Goal: Task Accomplishment & Management: Use online tool/utility

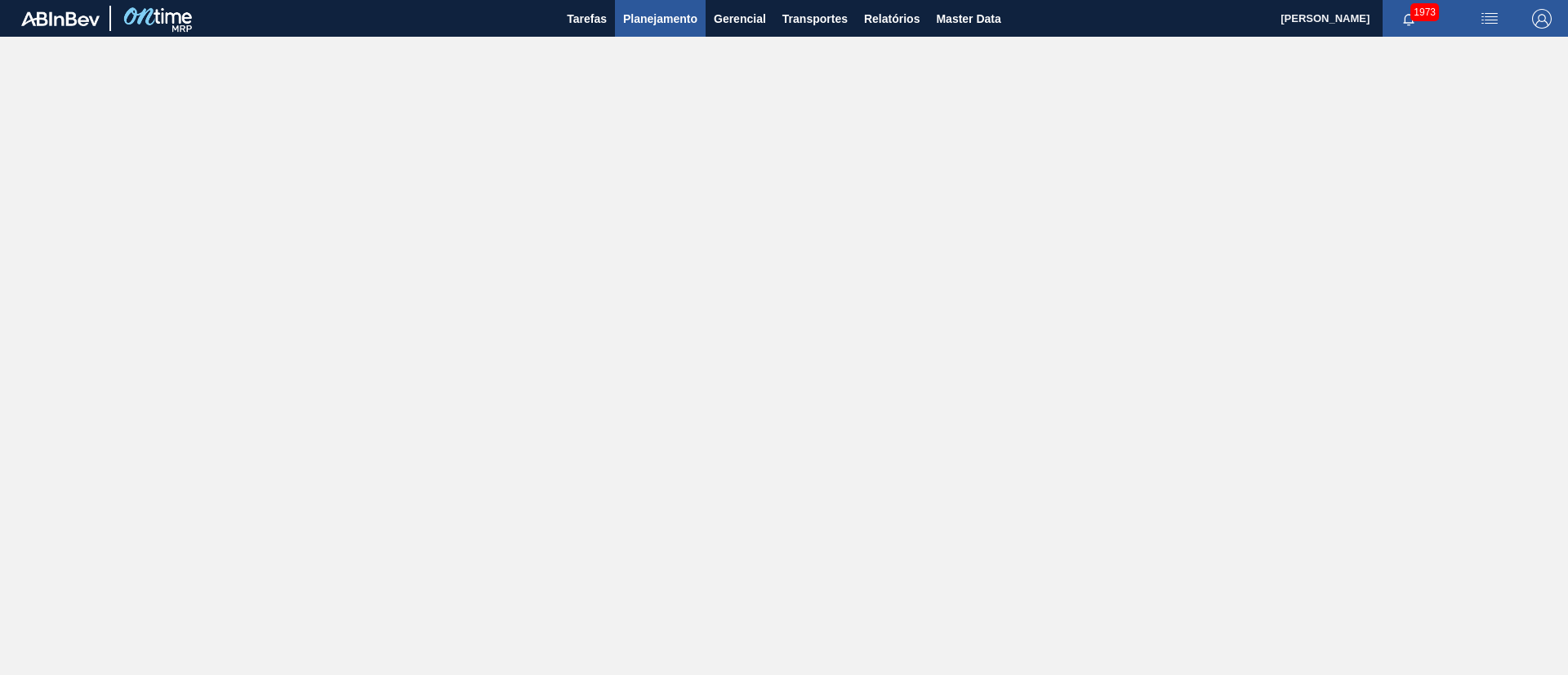
click at [704, 18] on button "Planejamento" at bounding box center [660, 18] width 91 height 37
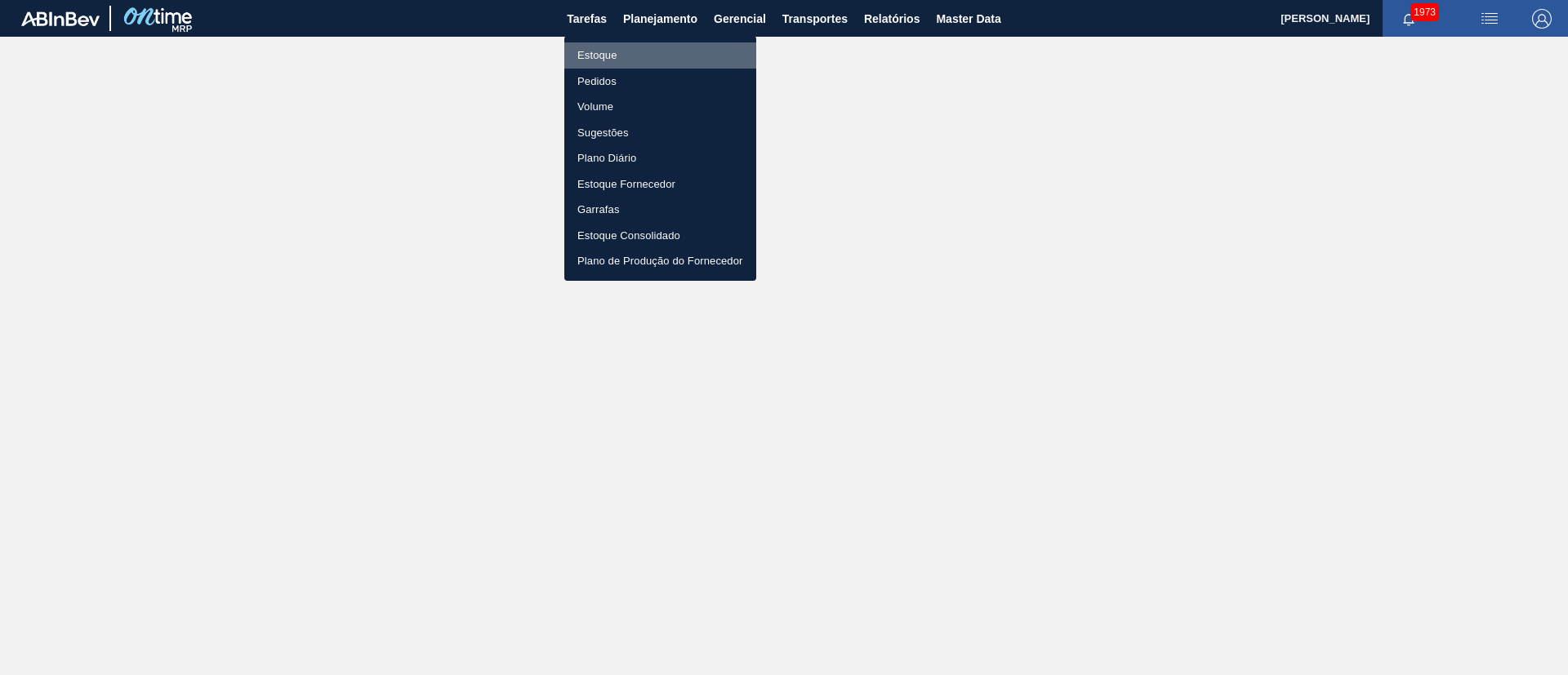
click at [622, 56] on li "Estoque" at bounding box center [660, 55] width 192 height 26
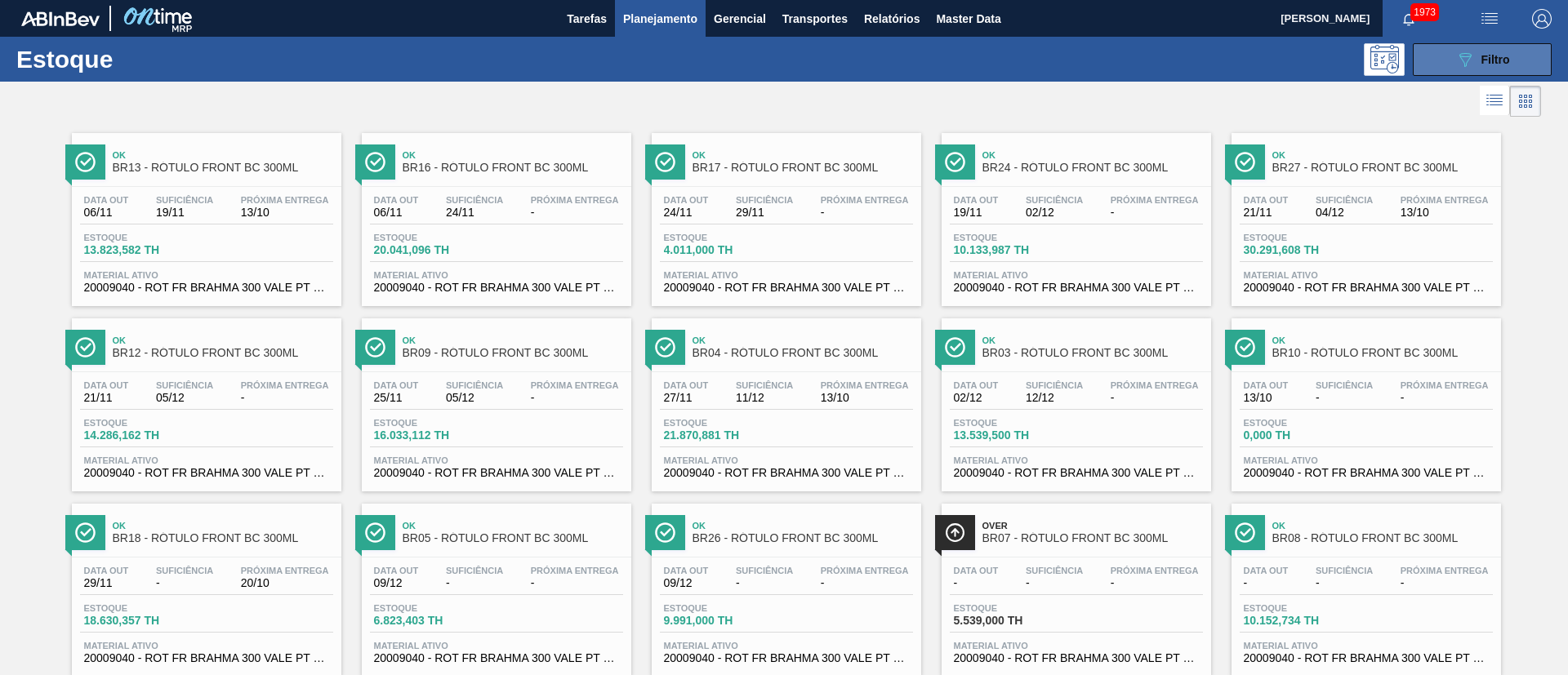
click at [1044, 53] on span "Filtro" at bounding box center [1495, 60] width 28 height 13
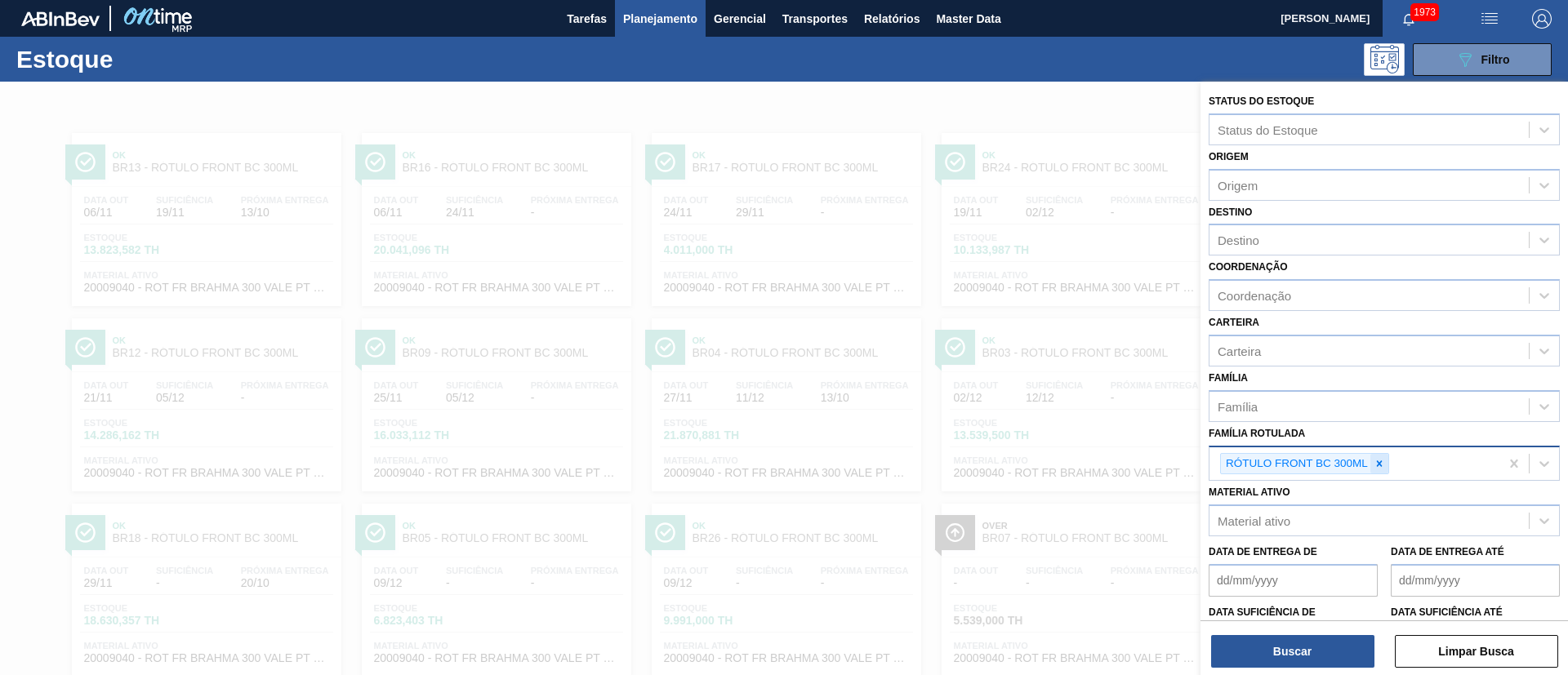
click at [1044, 449] on icon at bounding box center [1380, 464] width 12 height 12
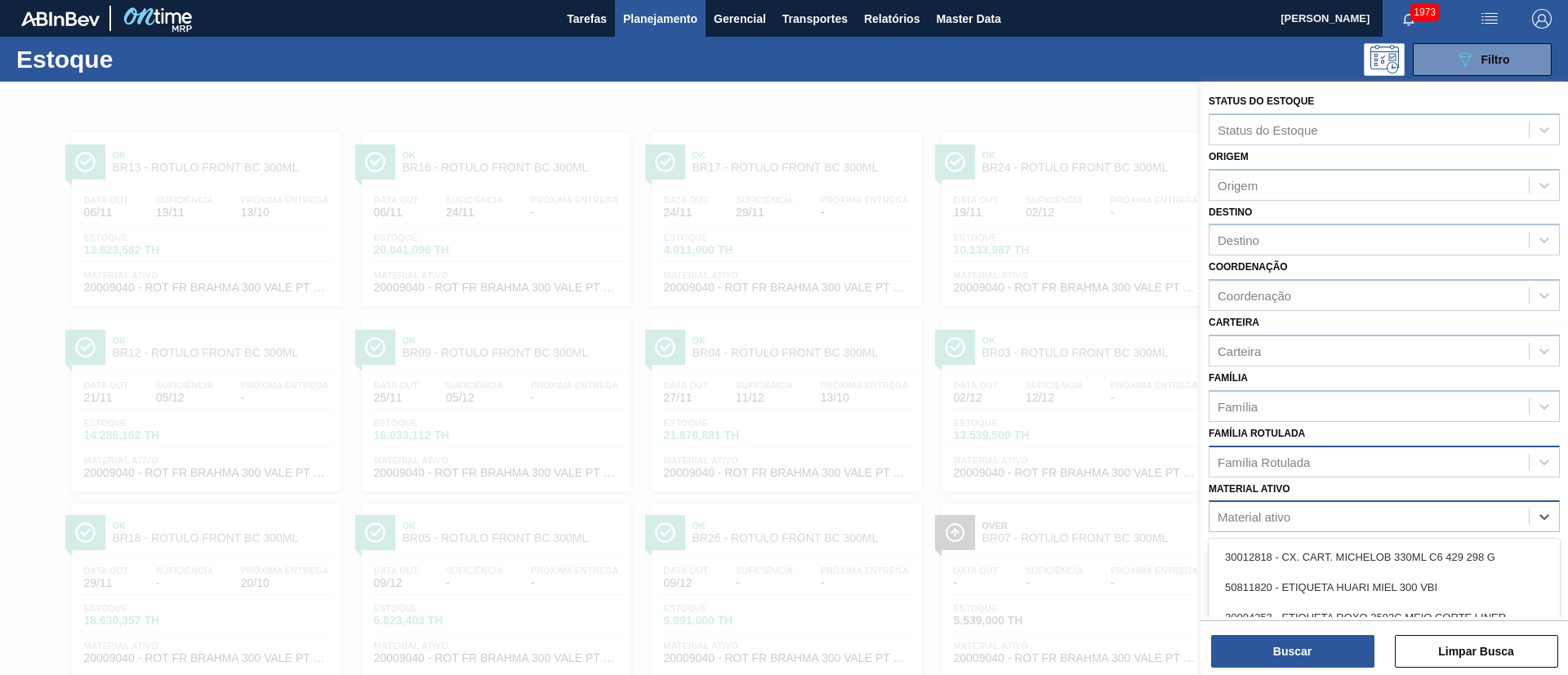
click at [1044, 449] on div "Material ativo" at bounding box center [1254, 517] width 73 height 14
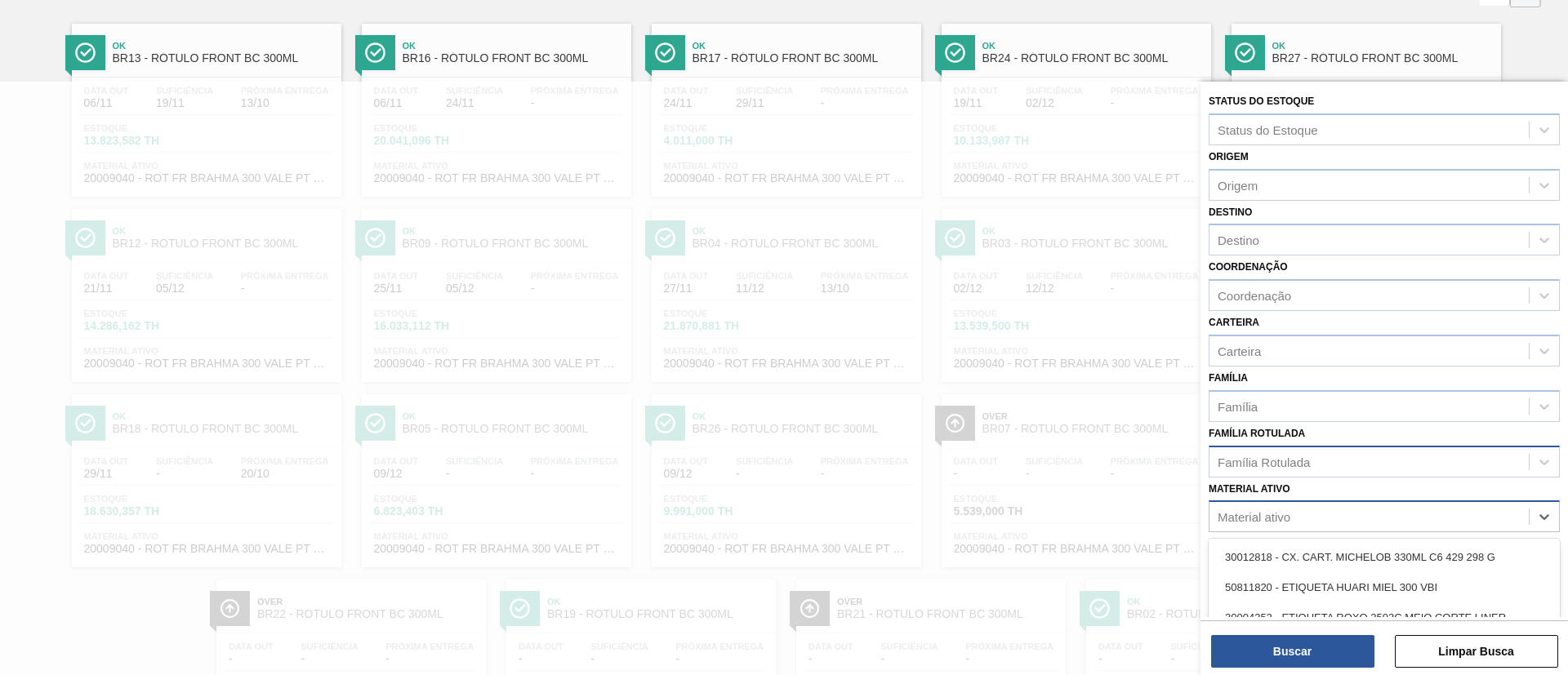
scroll to position [115, 0]
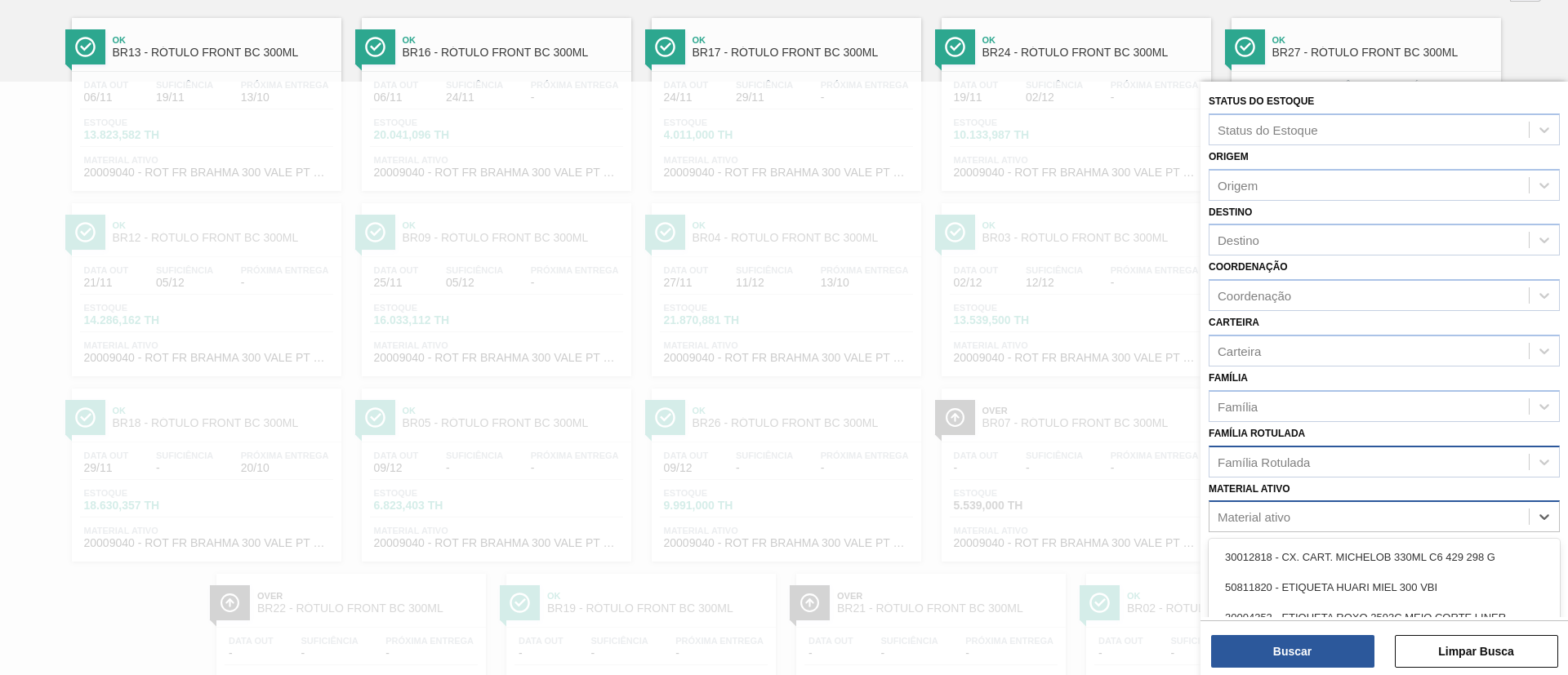
paste ativo "30031247"
type ativo "30031247"
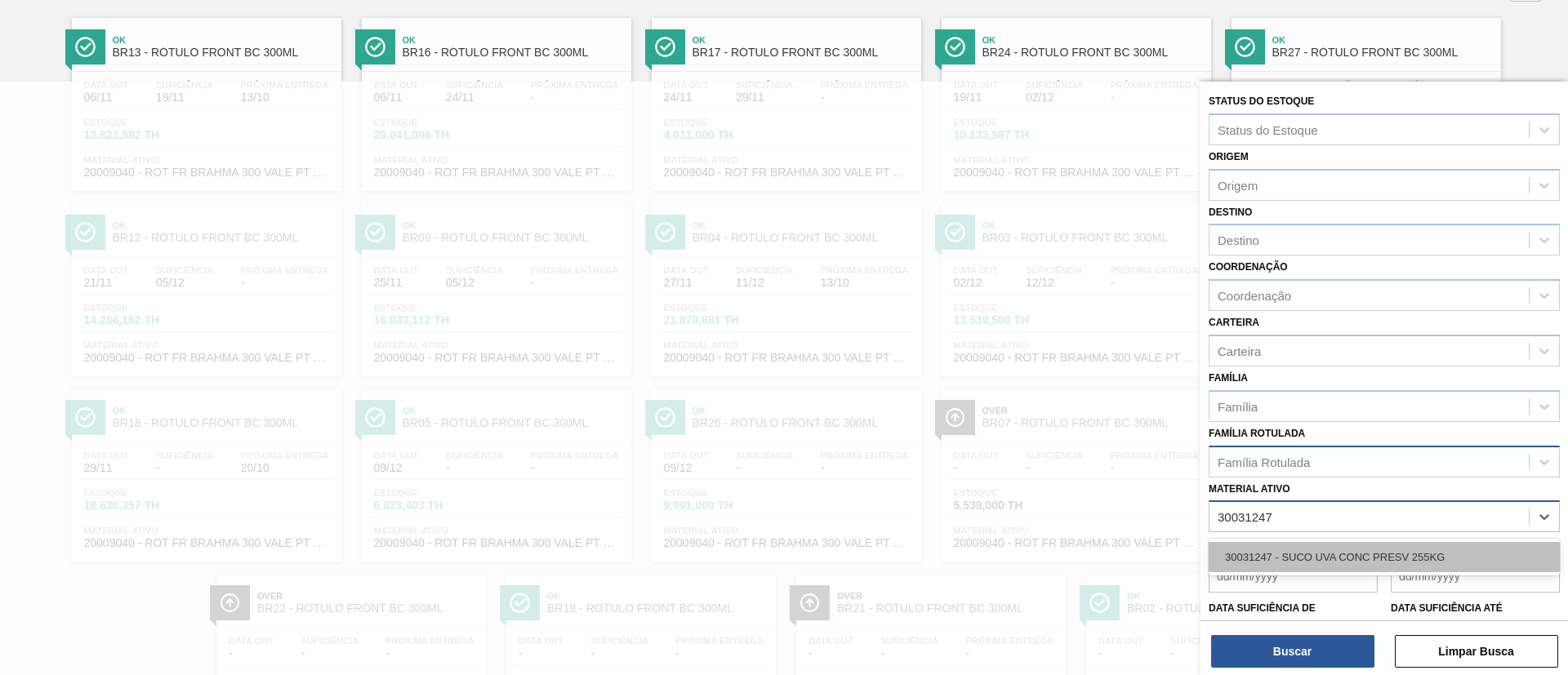
click at [1044, 449] on div "30031247 - SUCO UVA CONC PRESV 255KG" at bounding box center [1384, 558] width 351 height 30
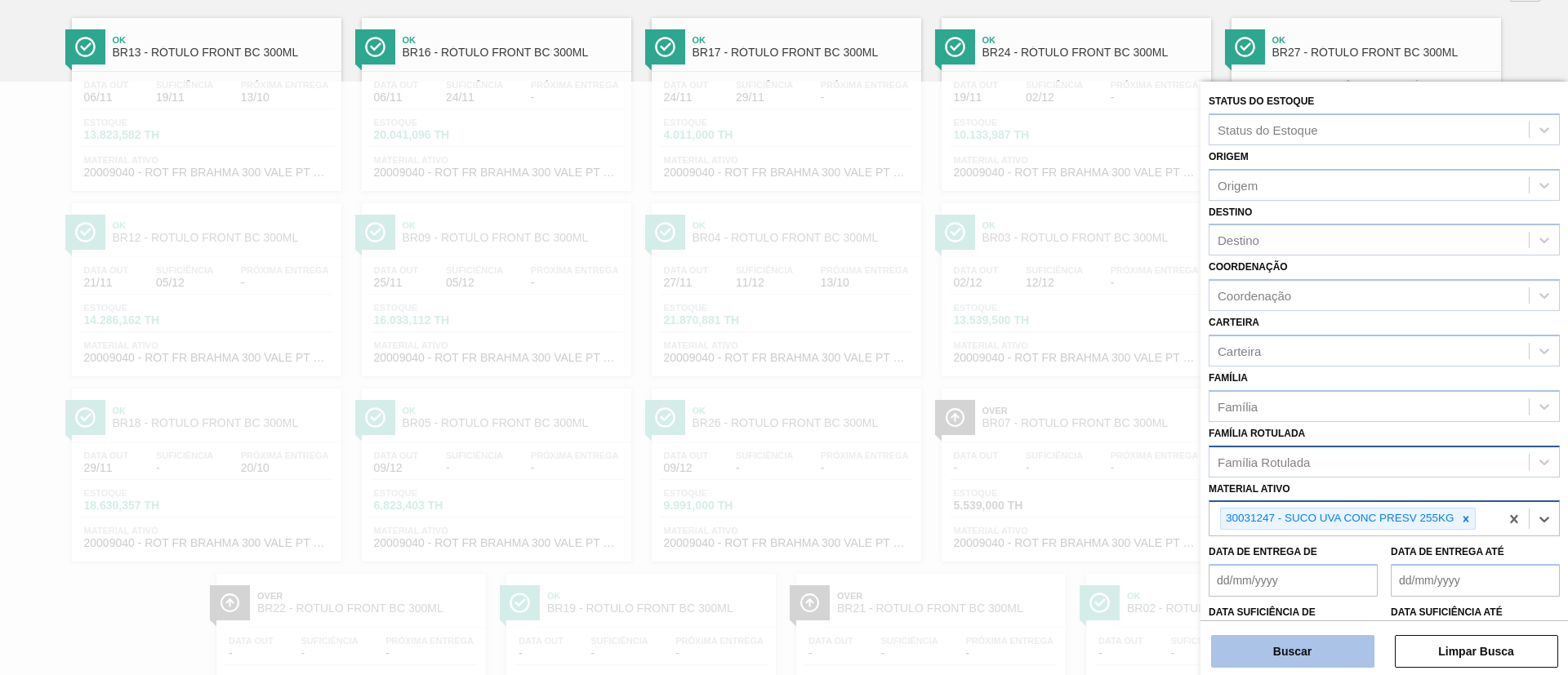
click at [1044, 449] on button "Buscar" at bounding box center [1293, 651] width 163 height 32
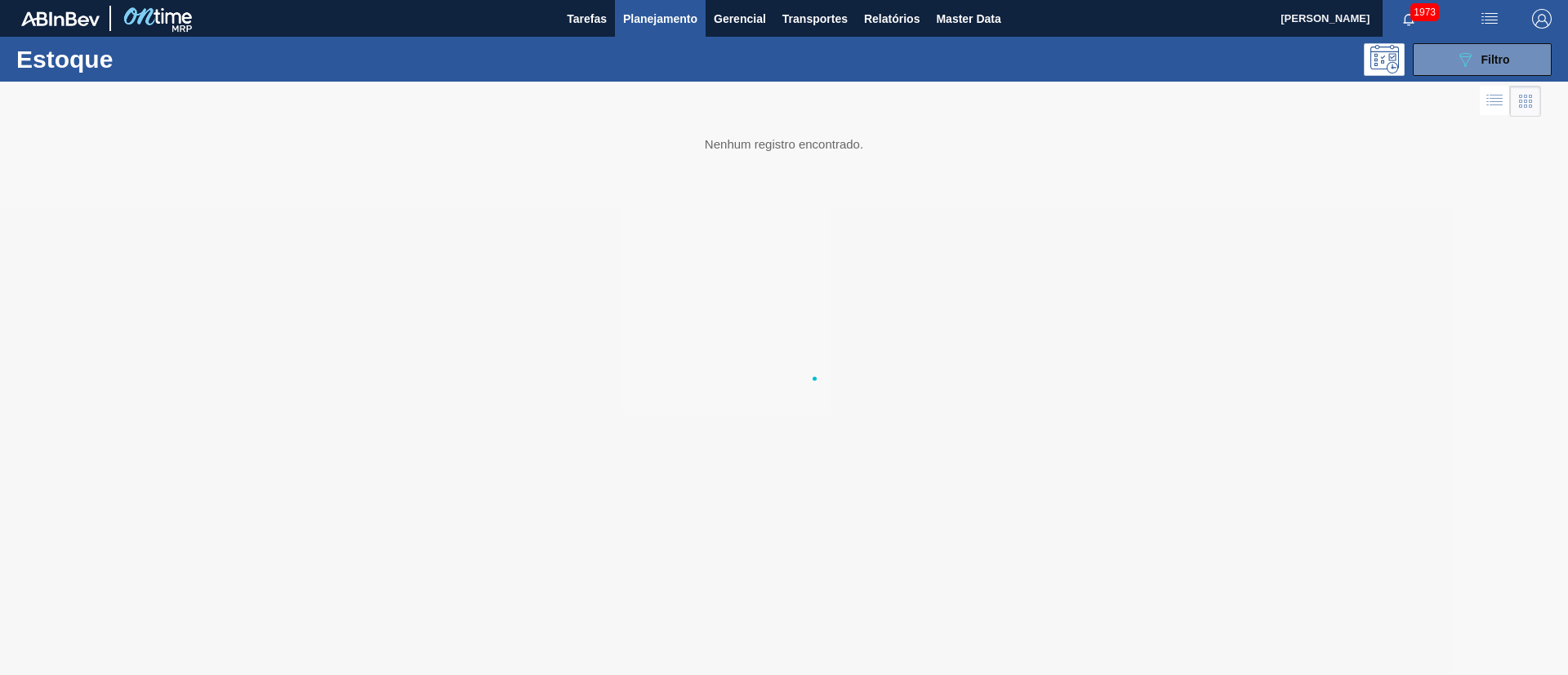
scroll to position [0, 0]
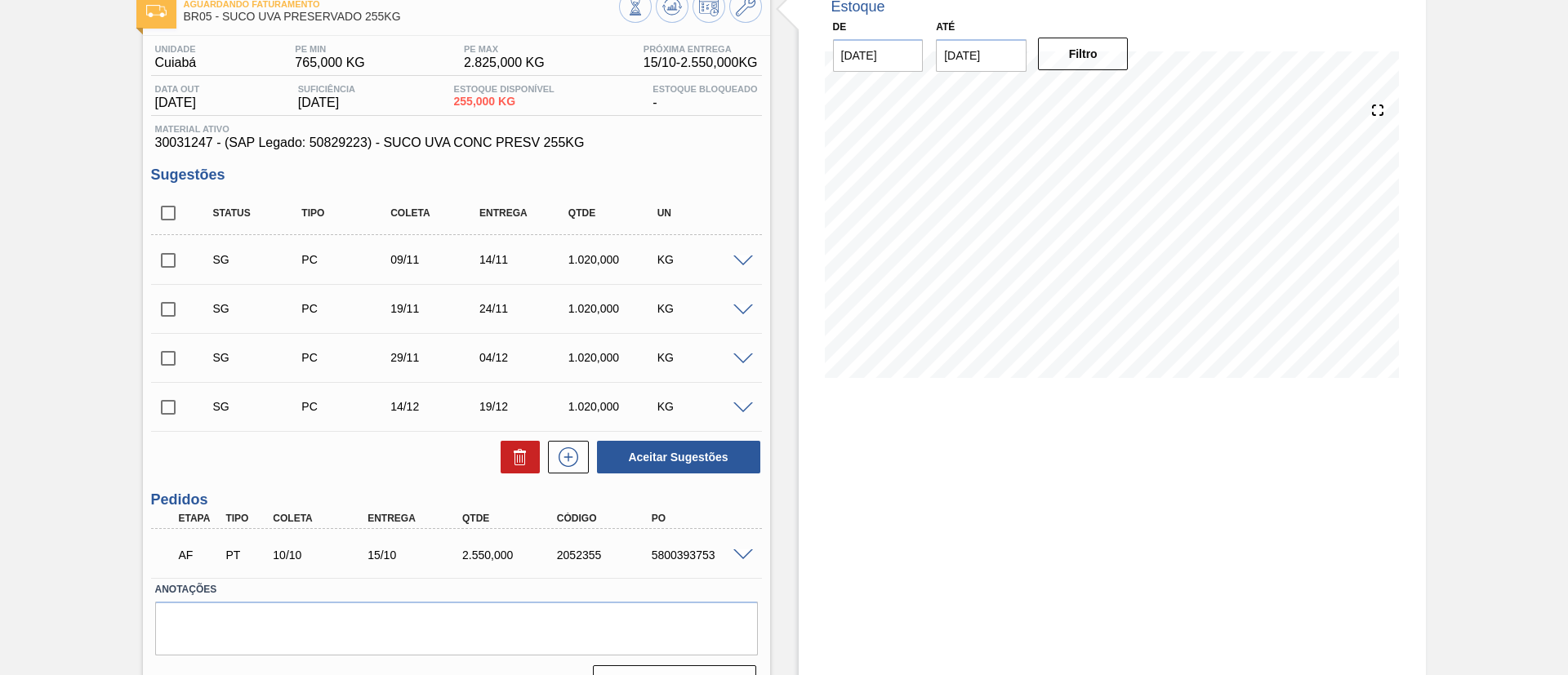
scroll to position [122, 0]
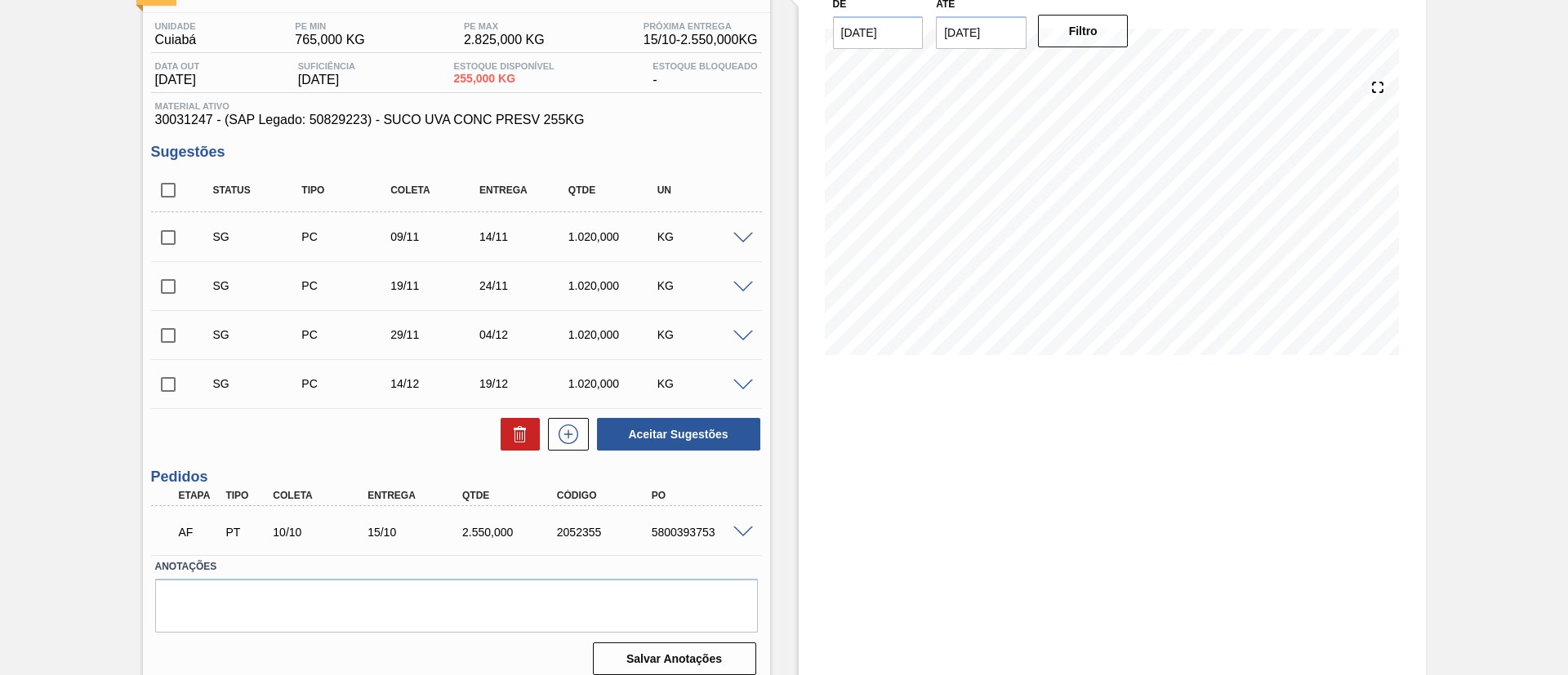
click at [177, 190] on input "checkbox" at bounding box center [168, 190] width 34 height 34
checkbox input "true"
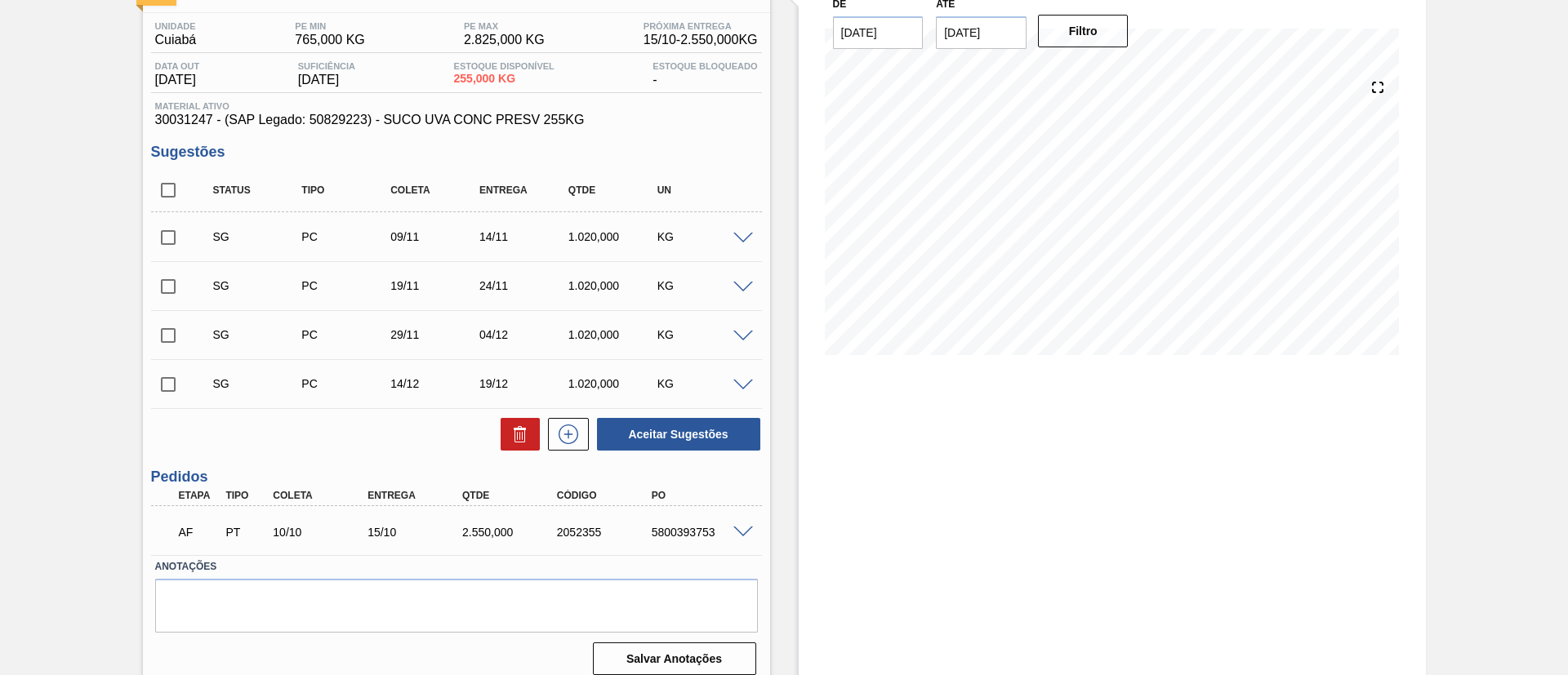
checkbox input "true"
click at [508, 430] on button at bounding box center [520, 434] width 39 height 32
checkbox input "false"
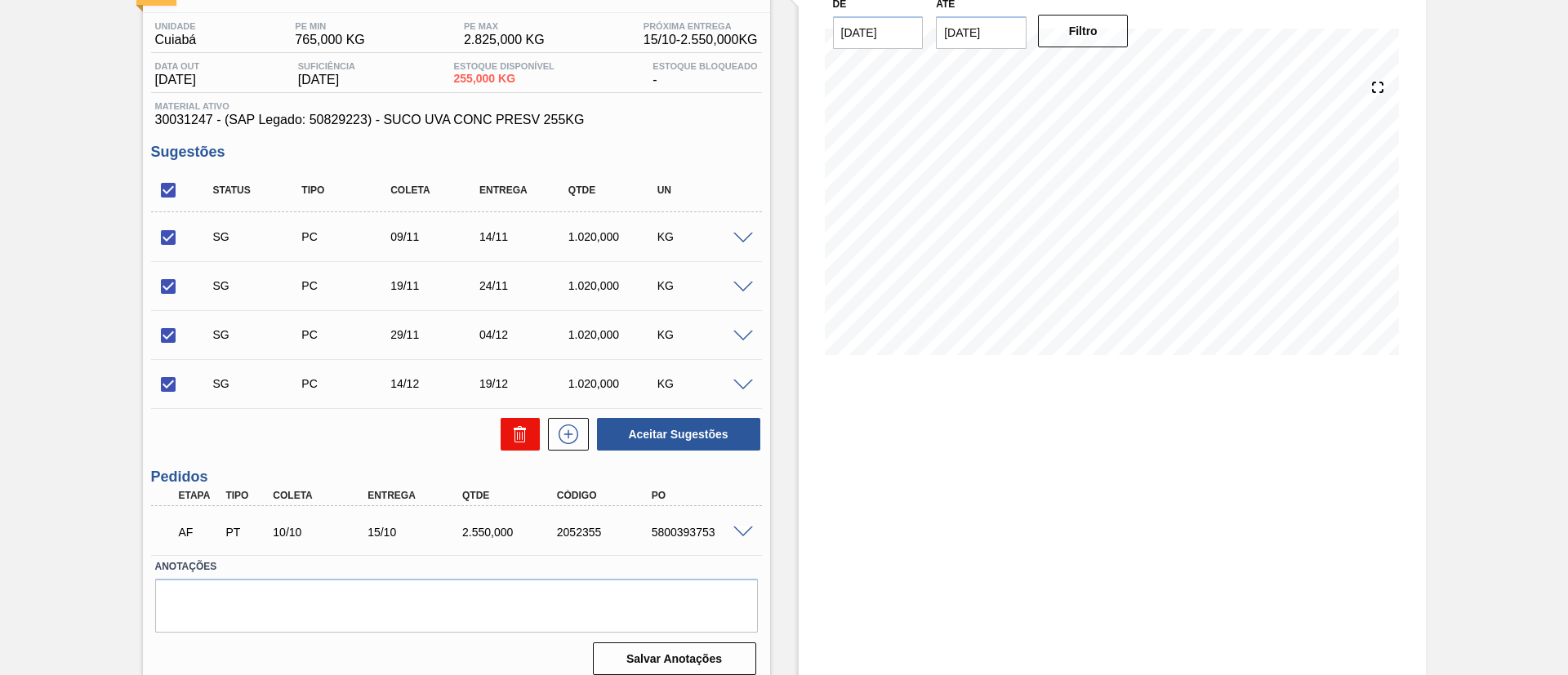
checkbox input "false"
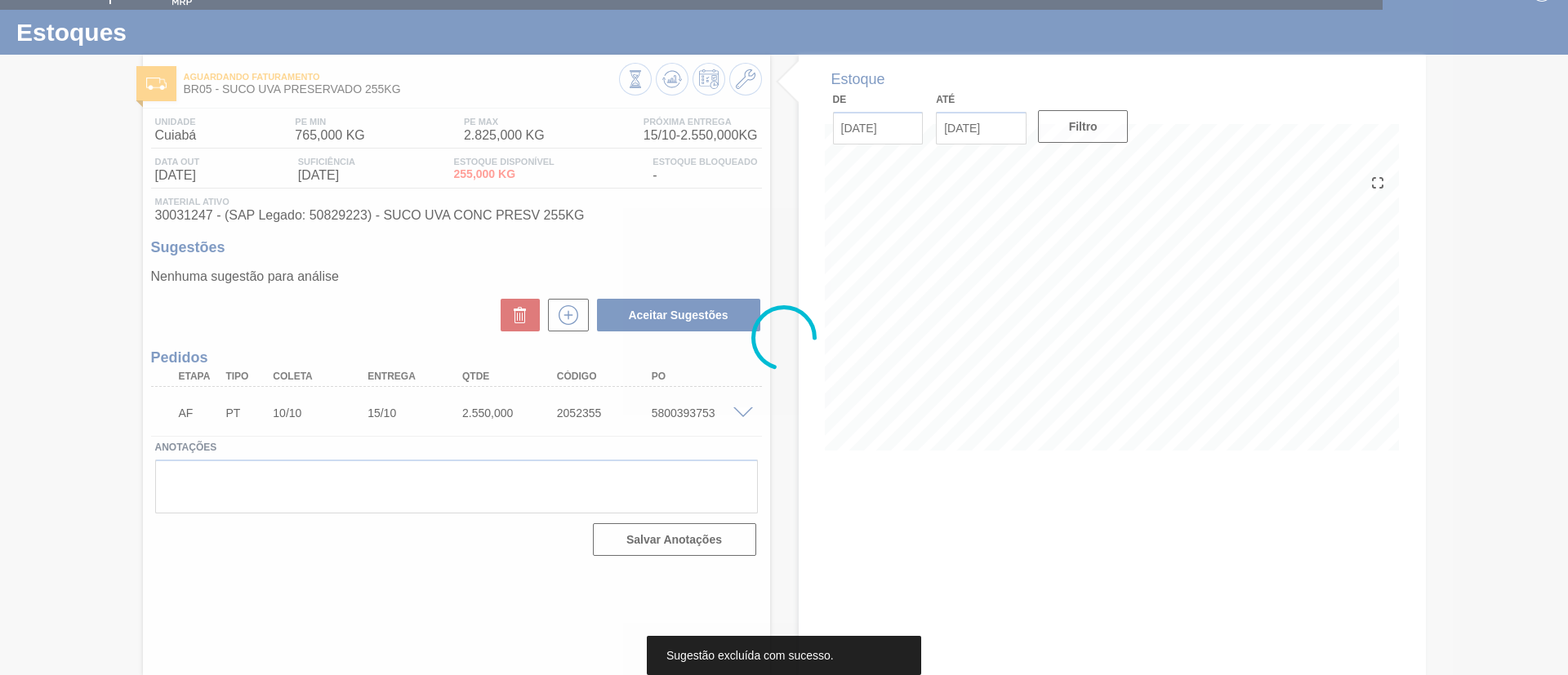
scroll to position [27, 0]
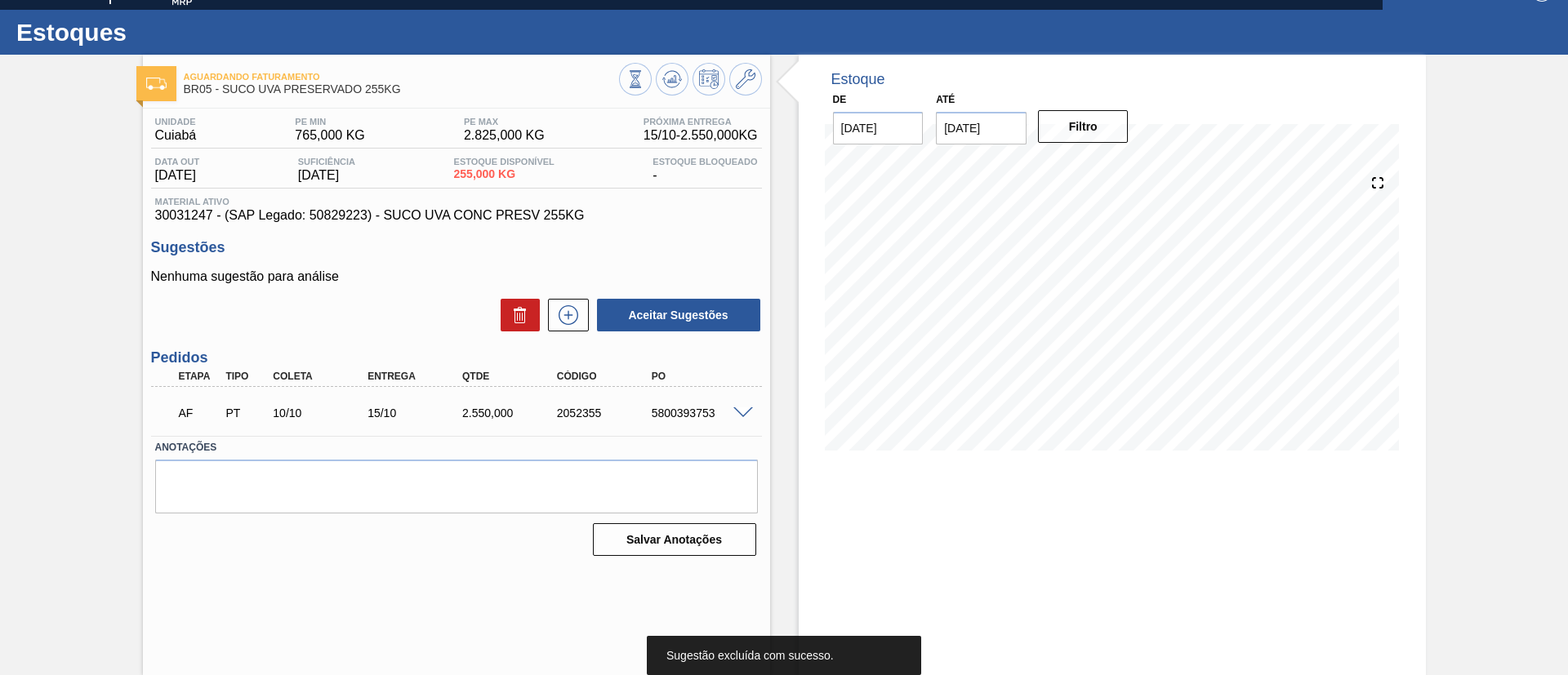
click at [743, 413] on span at bounding box center [744, 413] width 20 height 12
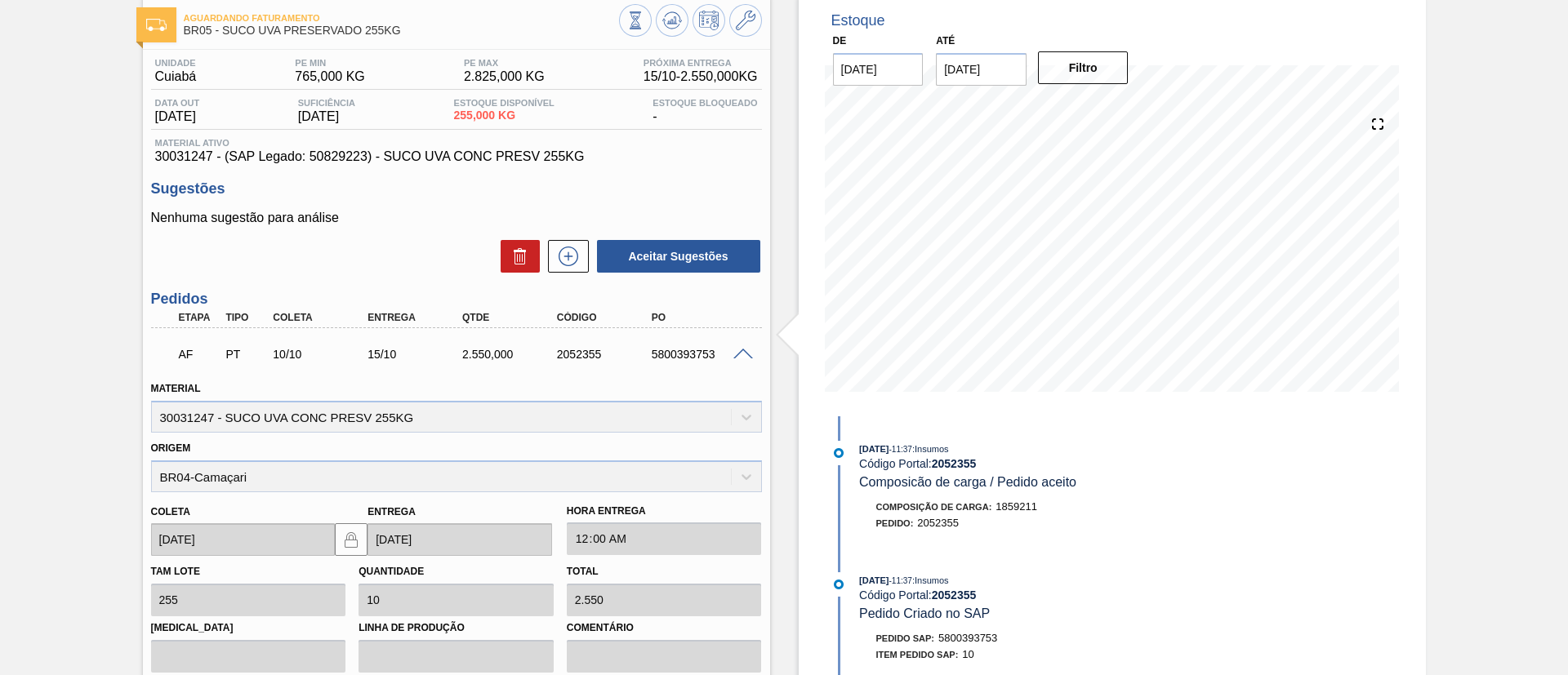
scroll to position [38, 0]
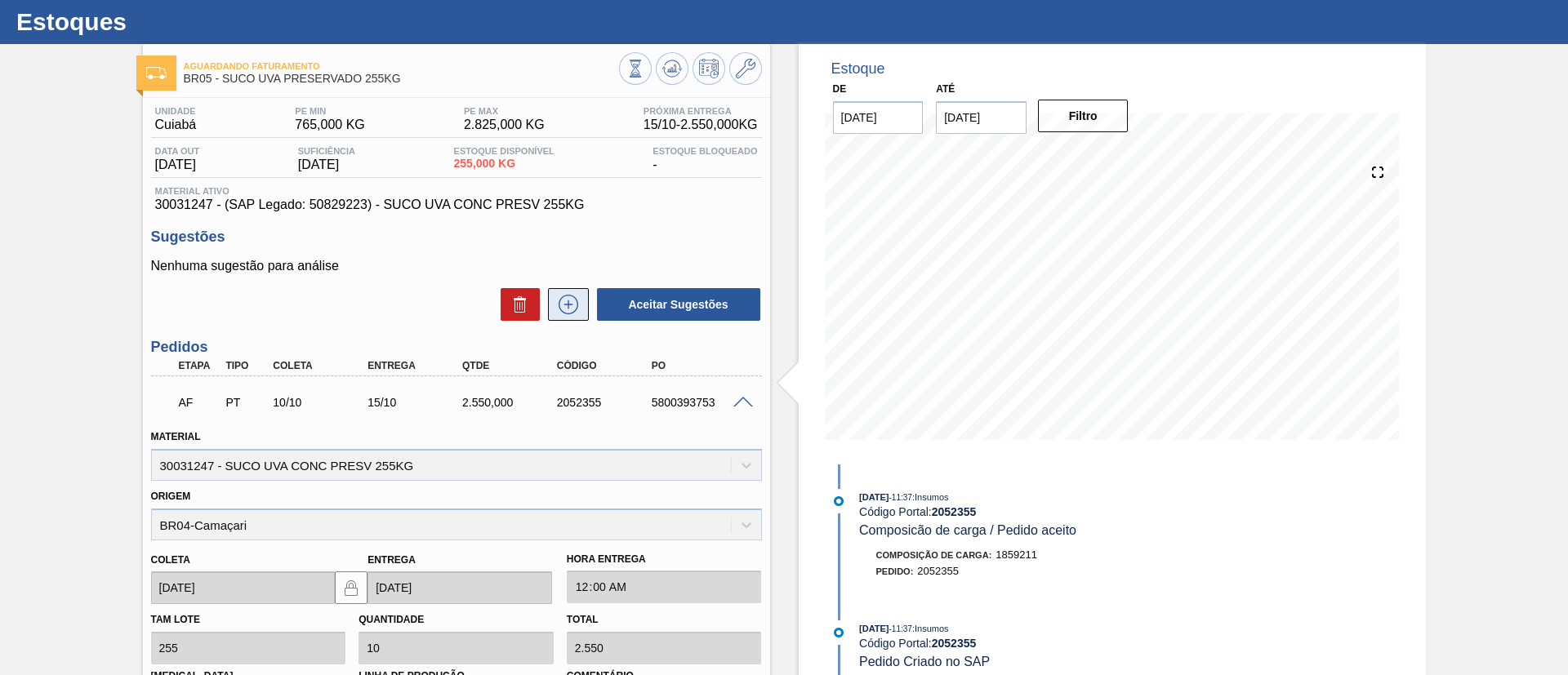
click at [570, 298] on icon at bounding box center [568, 305] width 26 height 20
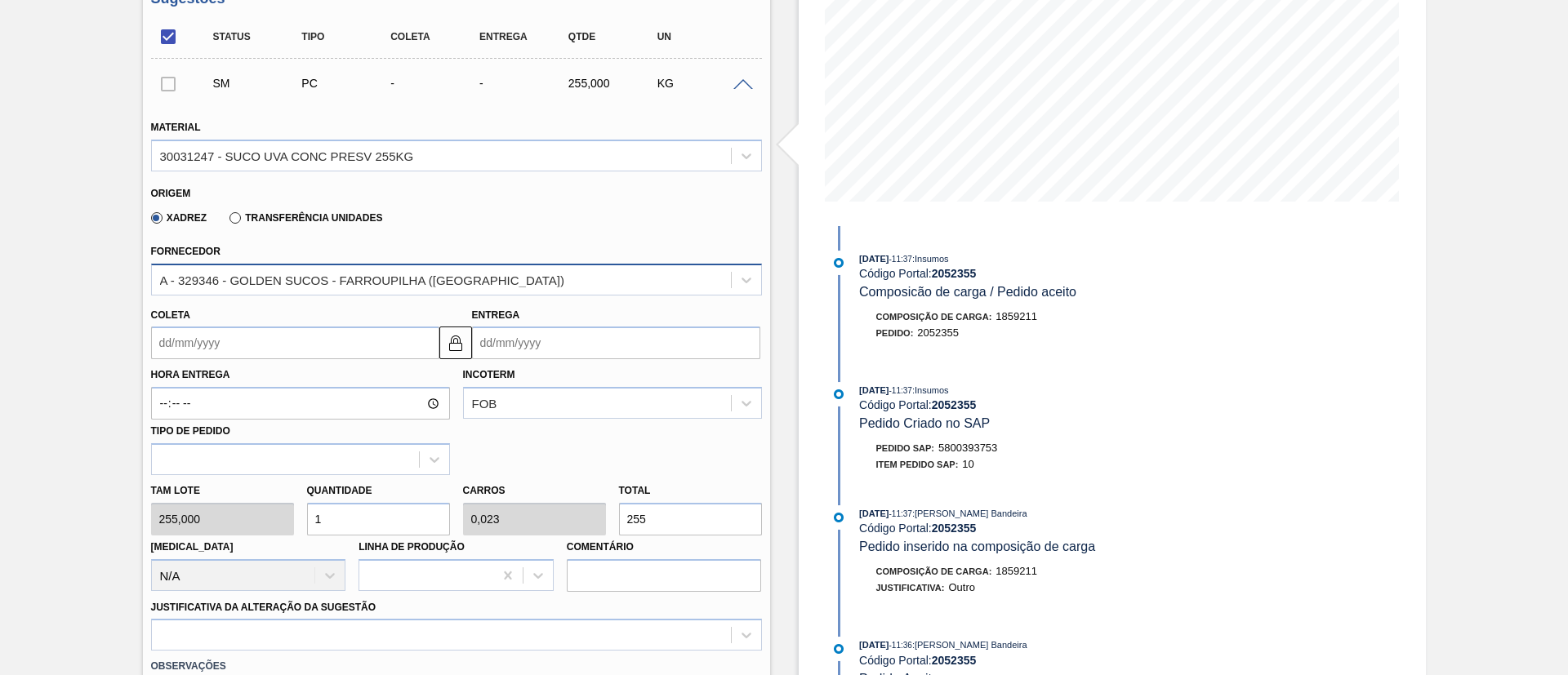
scroll to position [282, 0]
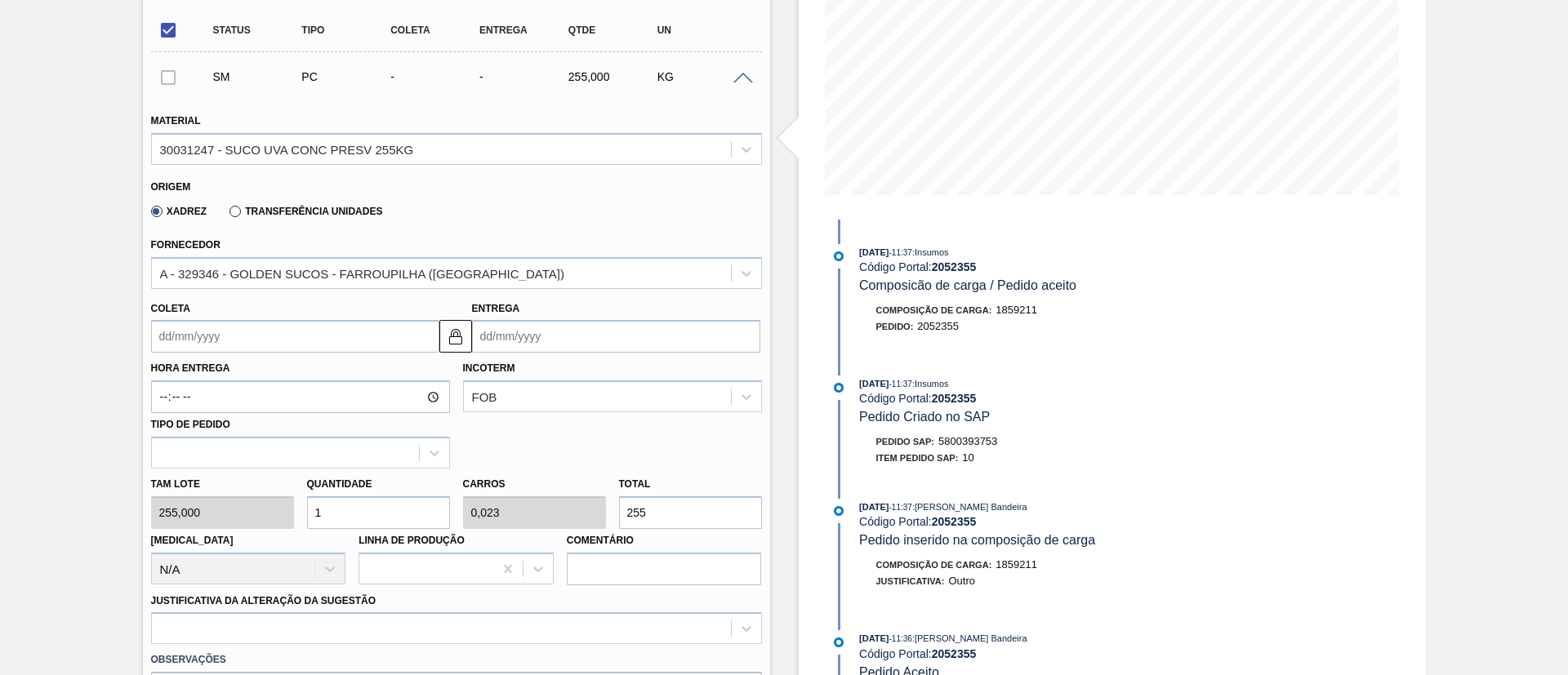
click at [303, 211] on label "Transferência Unidades" at bounding box center [305, 212] width 153 height 12
click at [227, 215] on input "Transferência Unidades" at bounding box center [227, 215] width 0 height 0
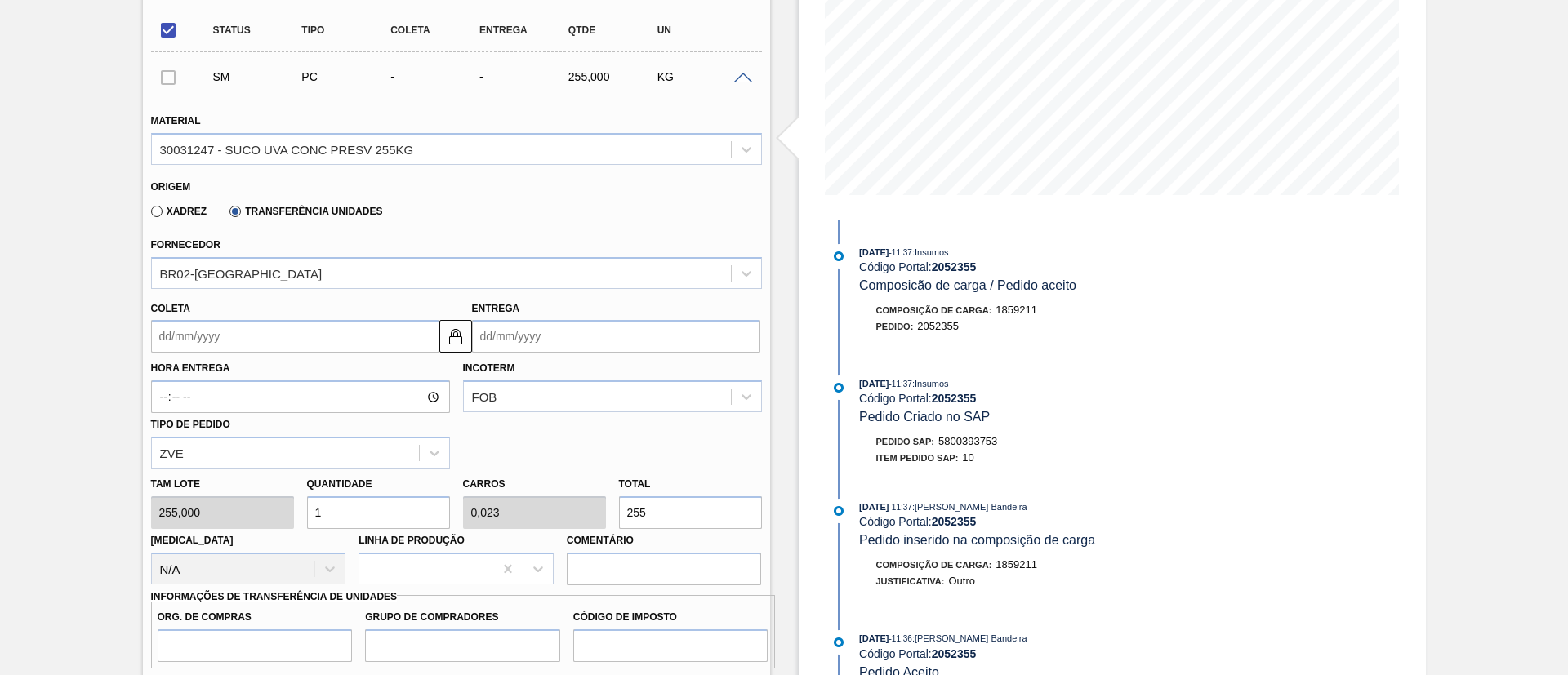
click at [276, 512] on div "Tam lote 255,000 Quantidade 1 Carros 0,023 Total 255 [MEDICAL_DATA] N/A Linha d…" at bounding box center [456, 527] width 624 height 117
type input "2"
type input "0,045"
type input "510"
click at [288, 521] on div "Tam lote 255,000 Quantidade 2 Carros 0,045 Total 510 [MEDICAL_DATA] N/A Linha d…" at bounding box center [456, 527] width 624 height 117
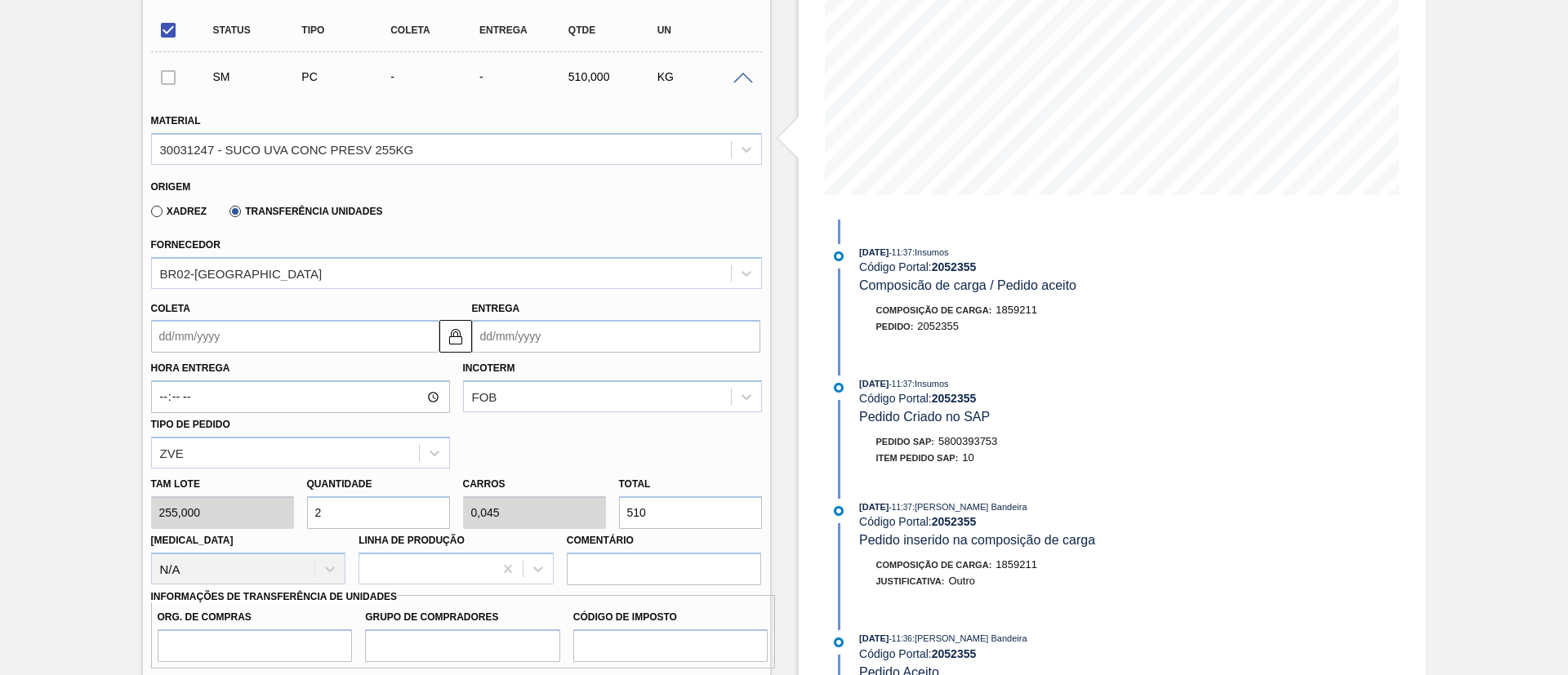
type input "3"
type input "0,068"
type input "765"
click at [263, 517] on div "Tam lote 255,000 Quantidade 3 Carros 0,068 Total 765 [MEDICAL_DATA] N/A Linha d…" at bounding box center [456, 527] width 624 height 117
type input "5"
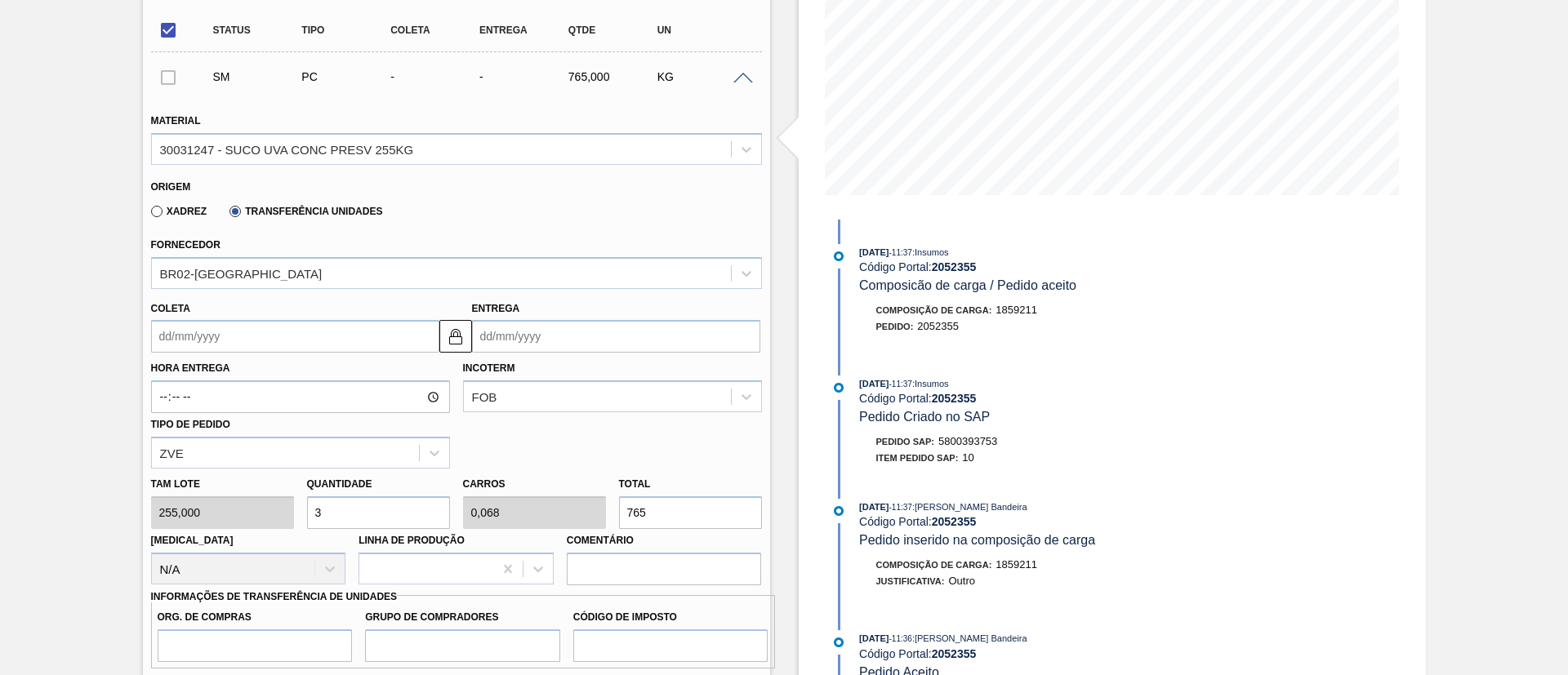
type input "0,114"
type input "1.275"
click at [276, 516] on div "Tam lote 255,000 Quantidade 5 Carros 0,114 Total 1.275 [MEDICAL_DATA] N/A Linha…" at bounding box center [456, 527] width 624 height 117
type input "6"
type input "0,136"
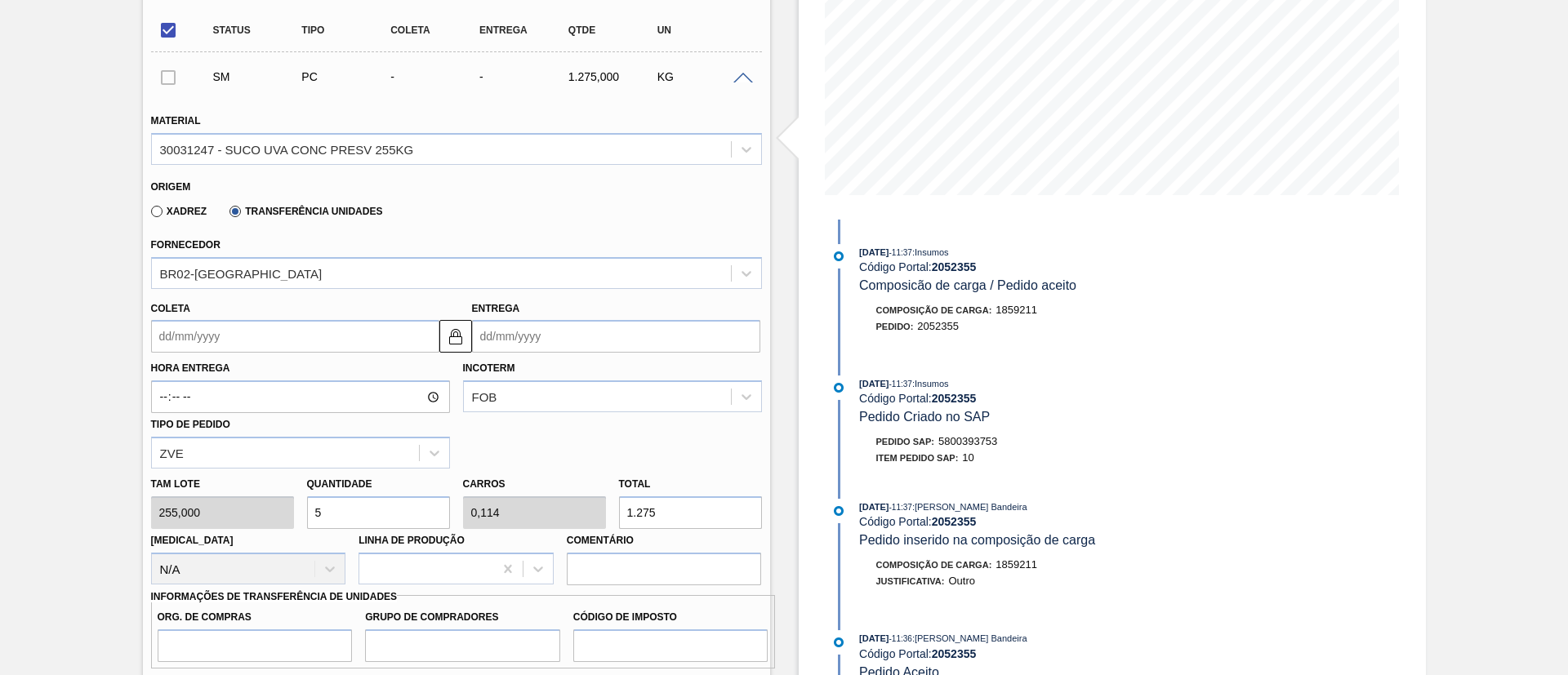
type input "1.530"
click at [277, 519] on div "Tam lote 255,000 Quantidade 6 Carros 0,136 Total 1.530 [MEDICAL_DATA] N/A Linha…" at bounding box center [456, 527] width 624 height 117
type input "7"
type input "0,159"
type input "1.785"
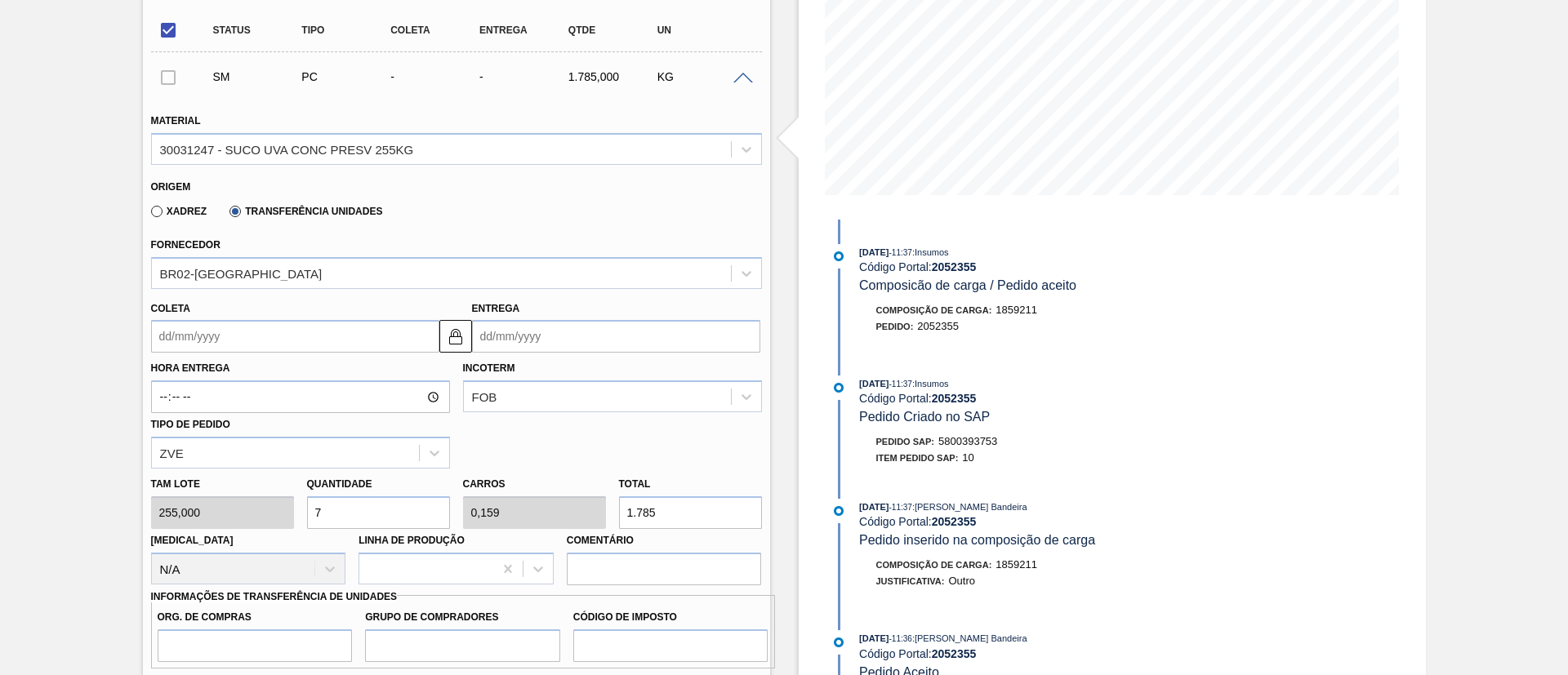
type input "0"
type input "8"
type input "0,182"
type input "2.040"
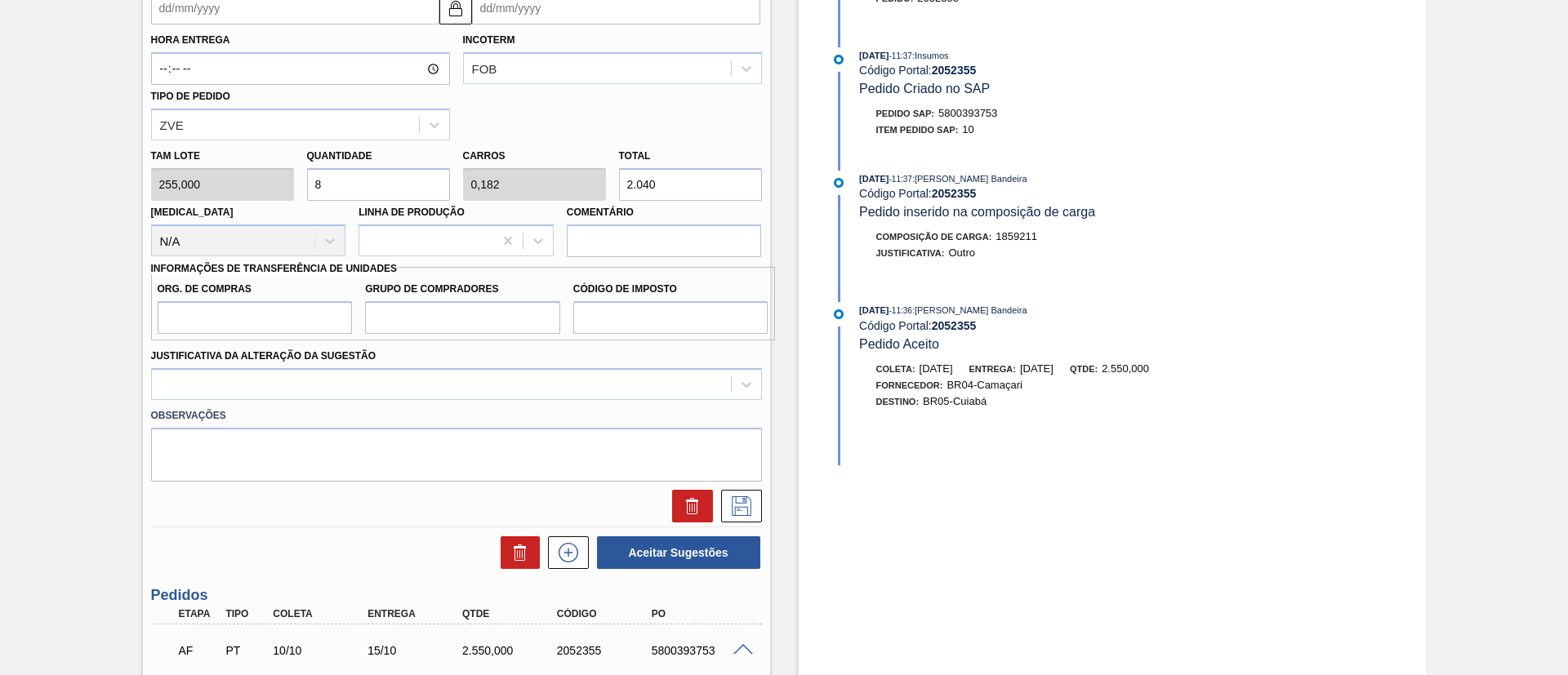
scroll to position [612, 0]
click at [266, 180] on div "Tam lote 255,000 Quantidade 8 Carros 0,182 Total 2.040 [MEDICAL_DATA] N/A Linha…" at bounding box center [456, 198] width 624 height 117
type input "7"
type input "0,159"
type input "1.785"
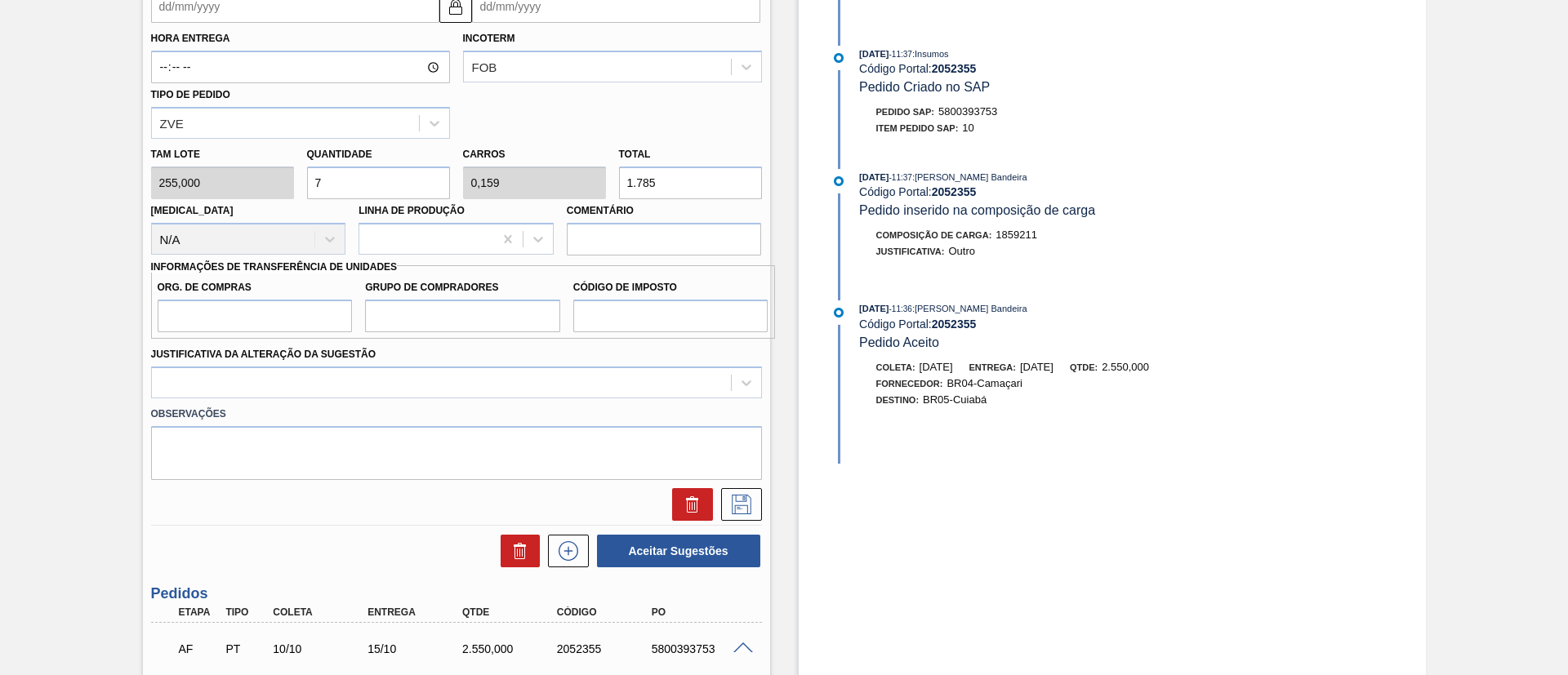
type input "7"
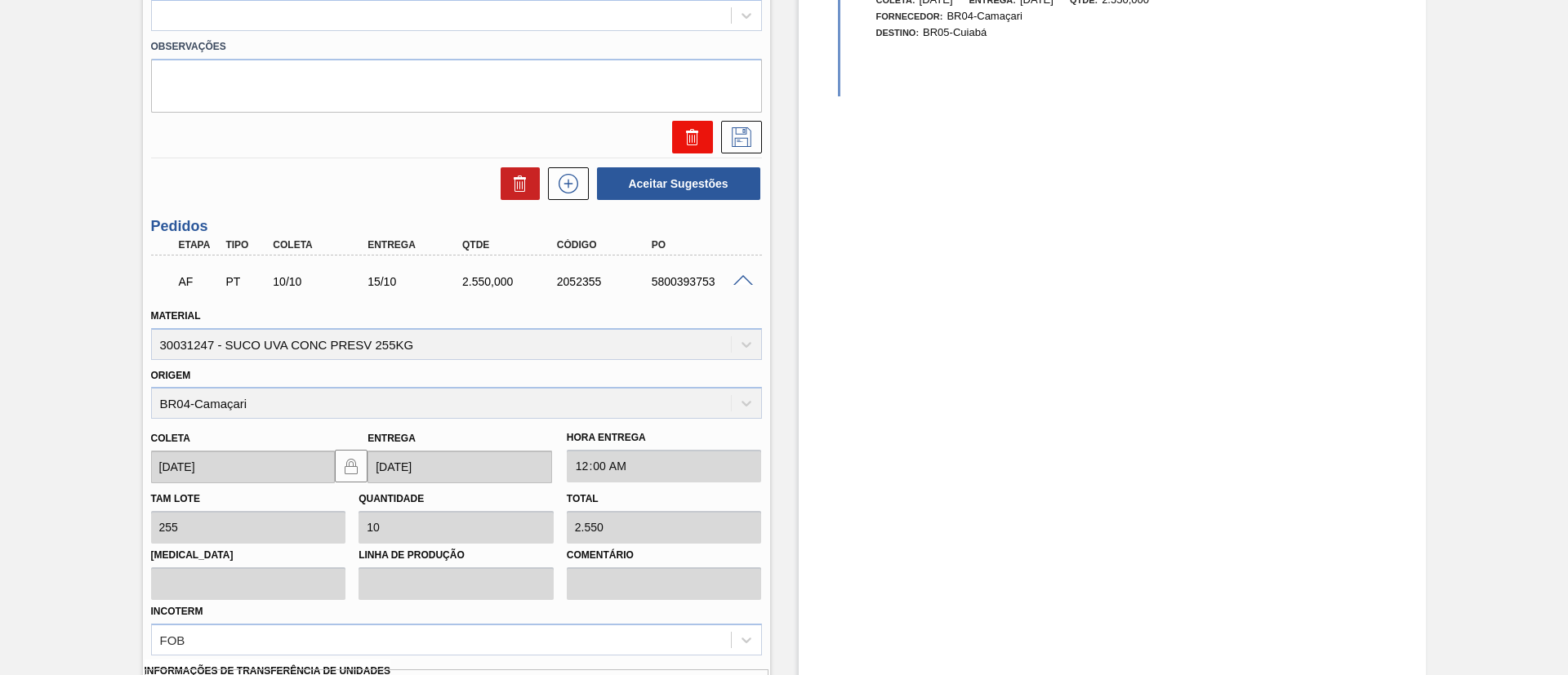
click at [683, 131] on icon at bounding box center [693, 138] width 20 height 20
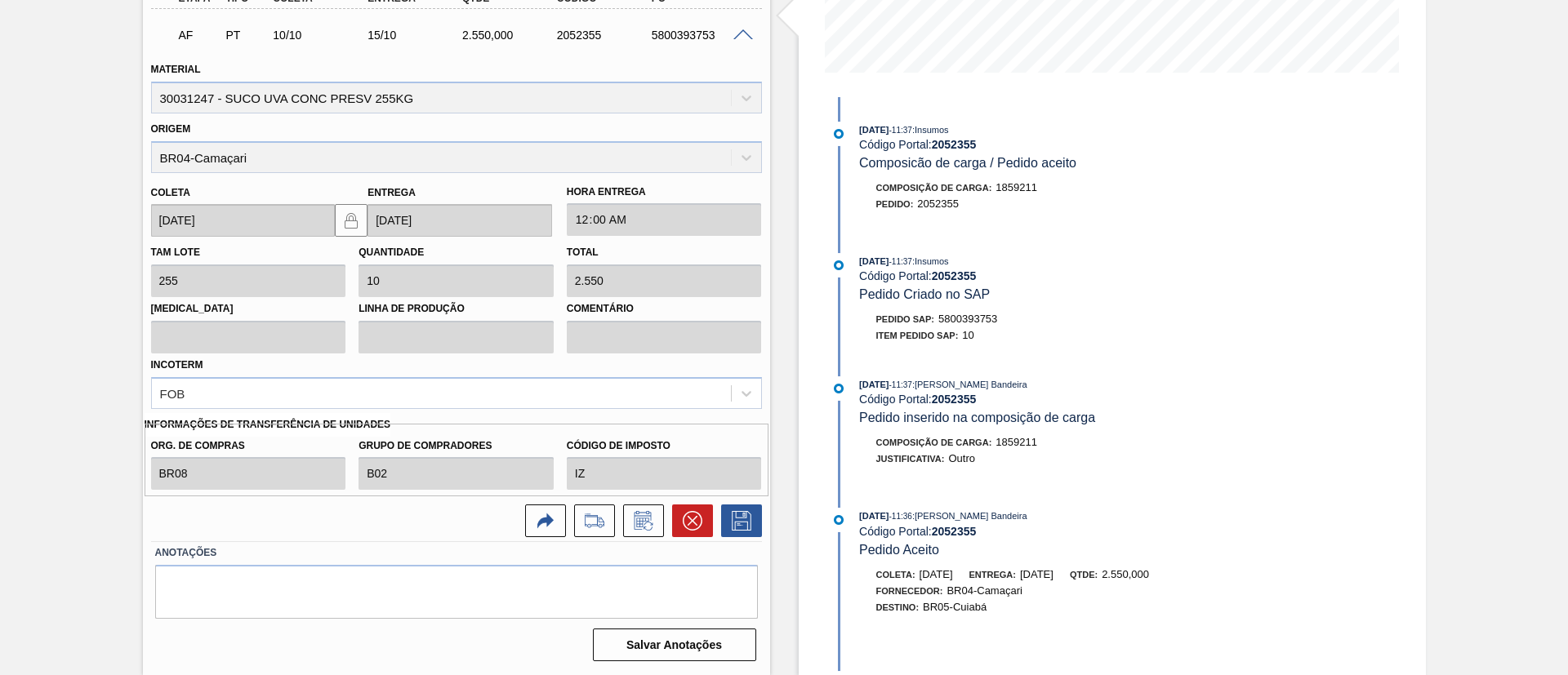
scroll to position [282, 0]
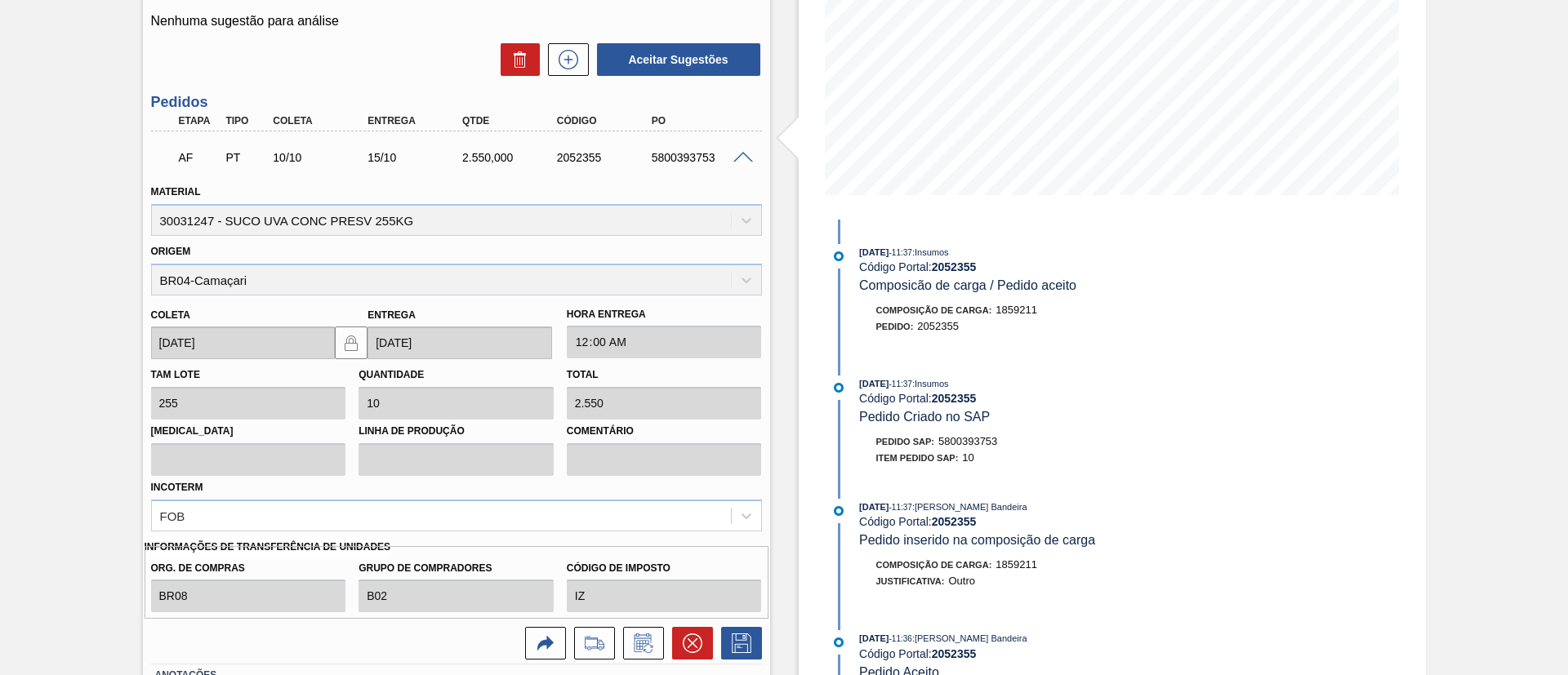
click at [749, 152] on span at bounding box center [744, 158] width 20 height 12
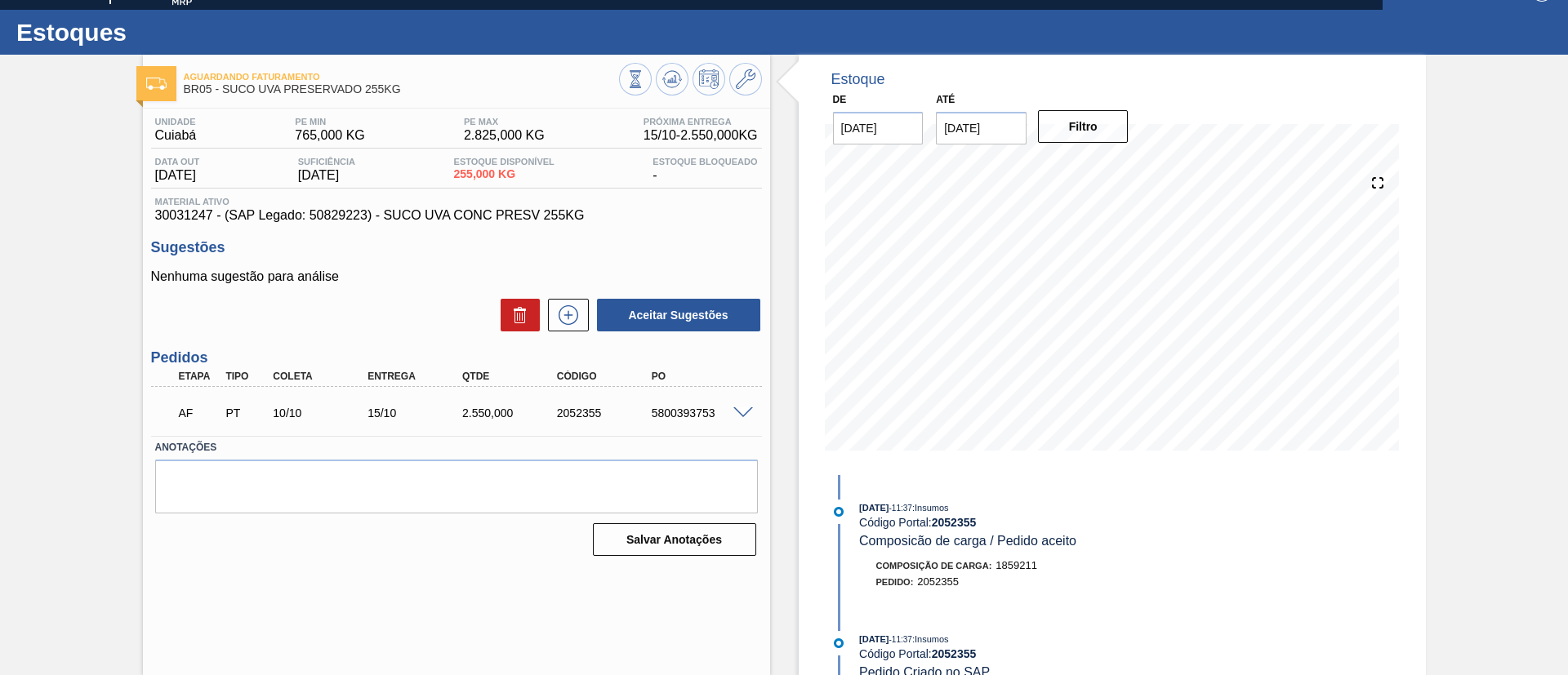
scroll to position [27, 0]
